Goal: Entertainment & Leisure: Consume media (video, audio)

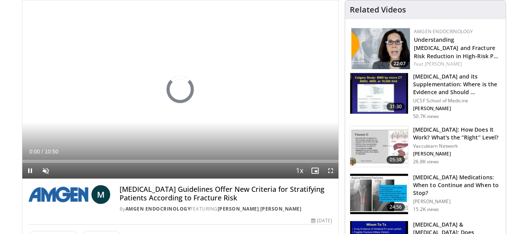
scroll to position [78, 0]
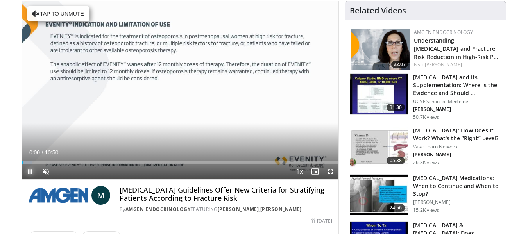
click at [30, 173] on span "Video Player" at bounding box center [30, 172] width 16 height 16
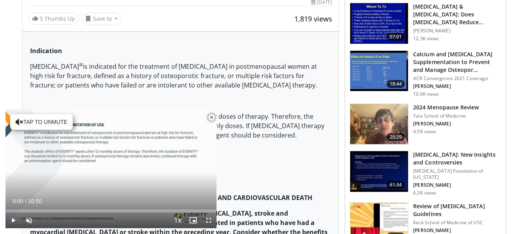
scroll to position [313, 0]
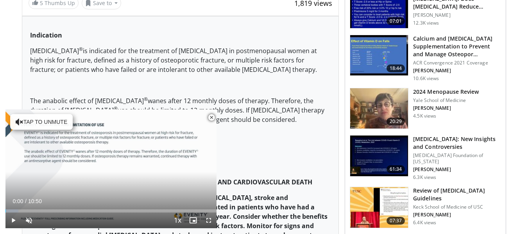
click at [211, 116] on span "Video Player" at bounding box center [212, 118] width 16 height 16
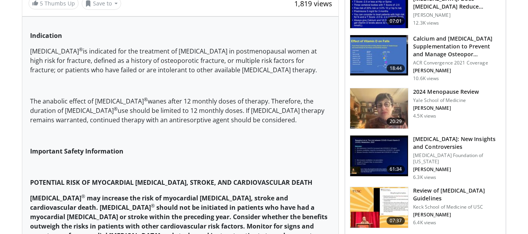
scroll to position [135, 0]
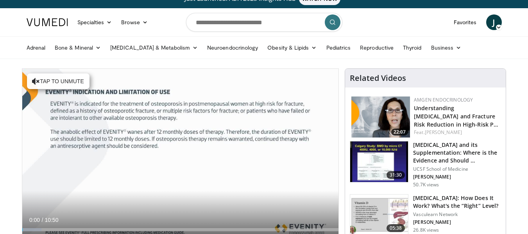
scroll to position [0, 0]
